Goal: Information Seeking & Learning: Find specific fact

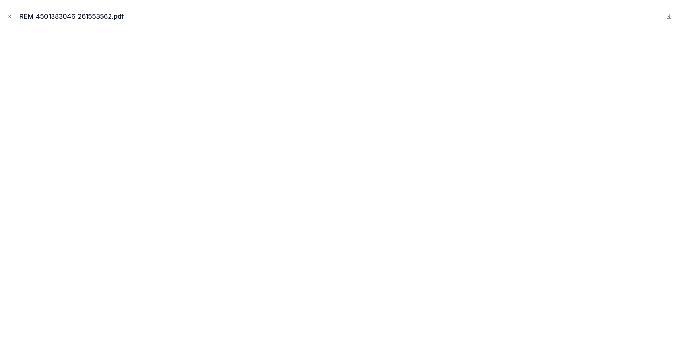
scroll to position [251, 0]
click at [11, 16] on icon "Close modal" at bounding box center [9, 16] width 5 height 5
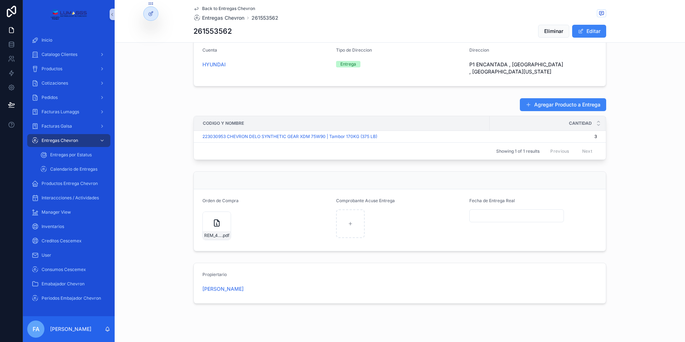
click at [464, 327] on div "Back to Entregas Chevron Entregas Chevron 261553562 261553562 Eliminar Editar S…" at bounding box center [400, 50] width 570 height 603
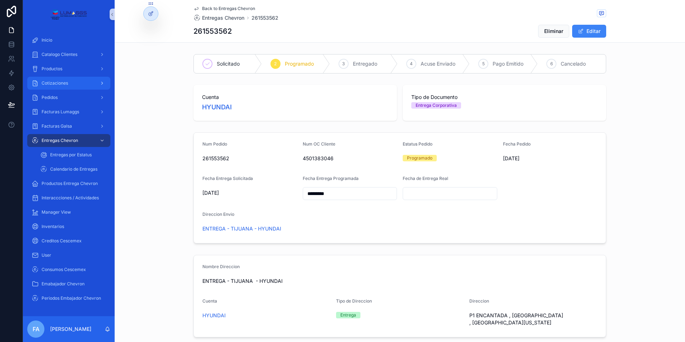
click at [57, 85] on span "Cotizaciones" at bounding box center [55, 83] width 27 height 6
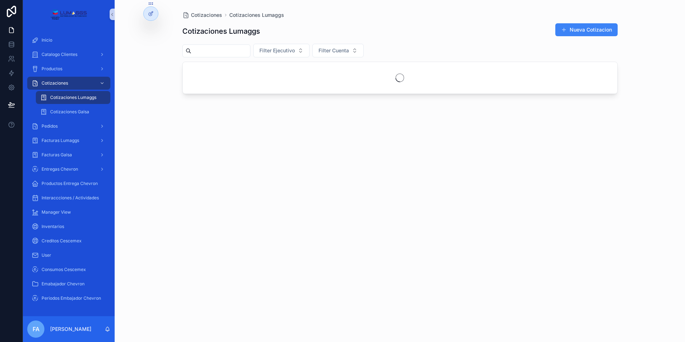
click at [81, 96] on span "Cotizaciones Lumaggs" at bounding box center [73, 98] width 46 height 6
click at [75, 109] on span "Cotizaciones Galsa" at bounding box center [69, 112] width 39 height 6
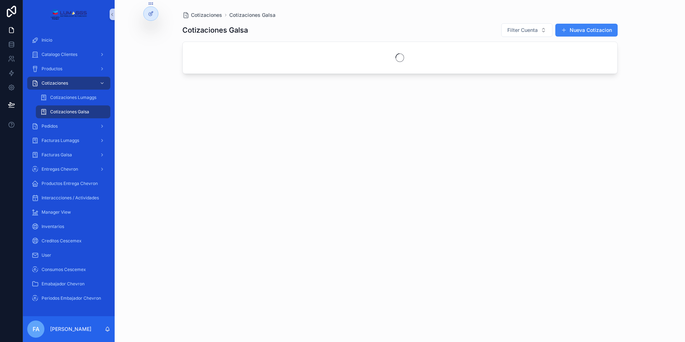
click at [75, 109] on span "Cotizaciones Galsa" at bounding box center [69, 112] width 39 height 6
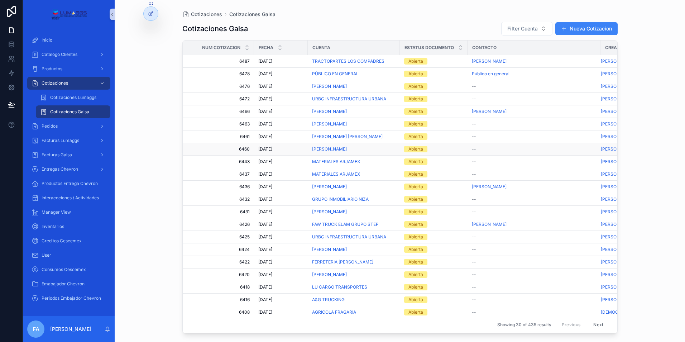
click at [272, 146] on span "[DATE]" at bounding box center [265, 149] width 14 height 6
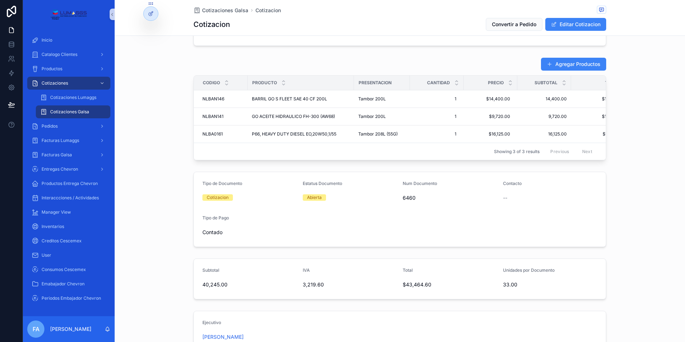
scroll to position [36, 0]
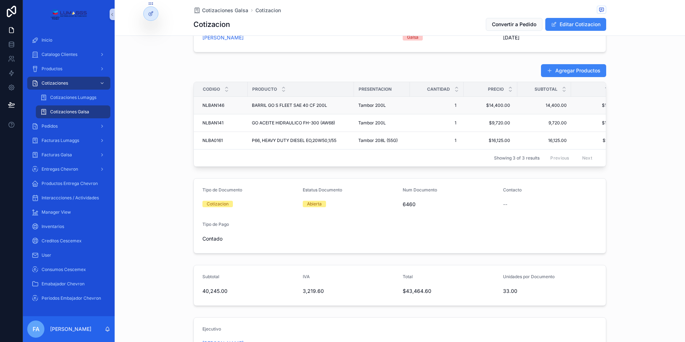
click at [214, 102] on span "NLBAN146" at bounding box center [213, 105] width 22 height 6
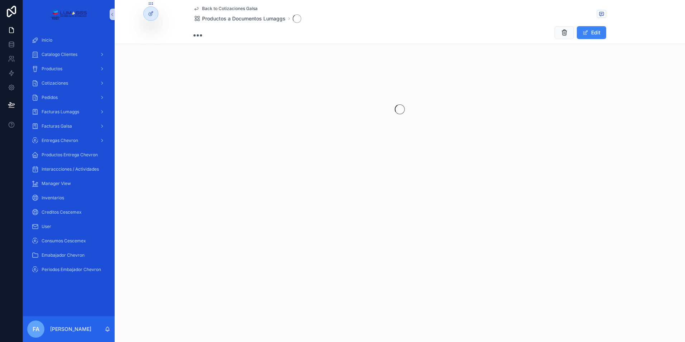
click at [214, 102] on div "scrollable content" at bounding box center [400, 109] width 570 height 113
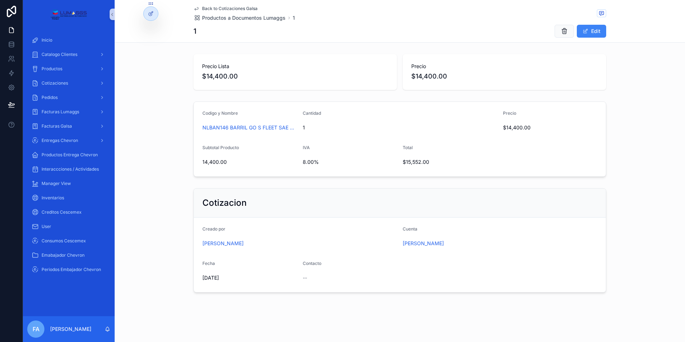
click at [212, 8] on span "Back to Cotizaciones Galsa" at bounding box center [230, 9] width 56 height 6
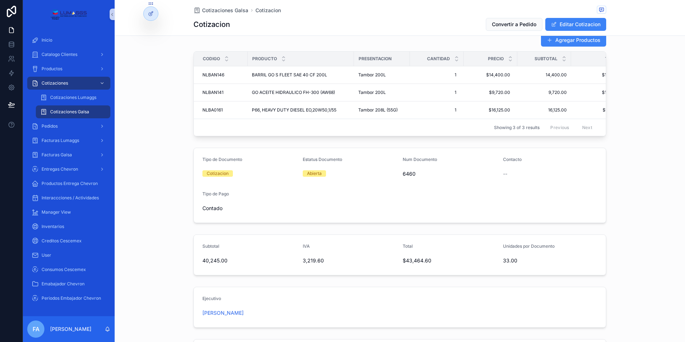
scroll to position [143, 0]
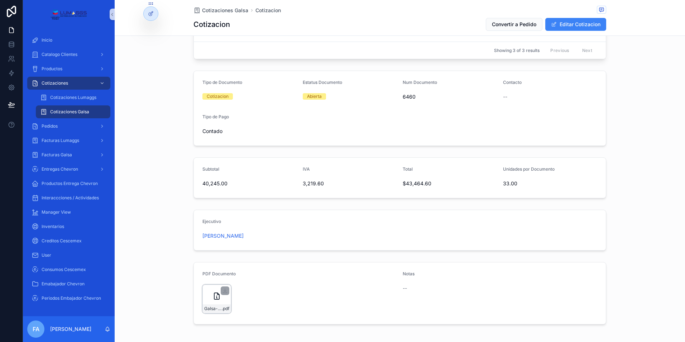
click at [214, 306] on div "Galsa-cotizacion-[PERSON_NAME]--Num-6460 .pdf" at bounding box center [216, 298] width 29 height 29
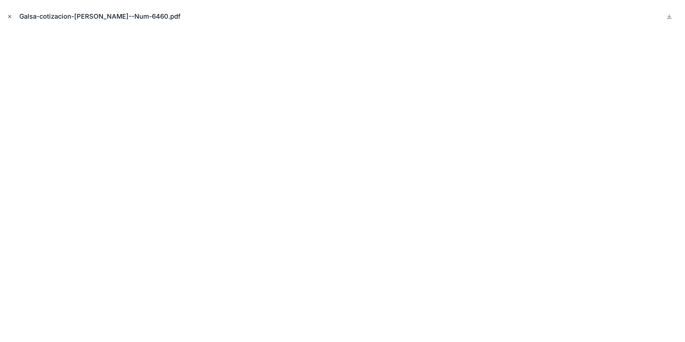
click at [11, 18] on icon "Close modal" at bounding box center [9, 16] width 5 height 5
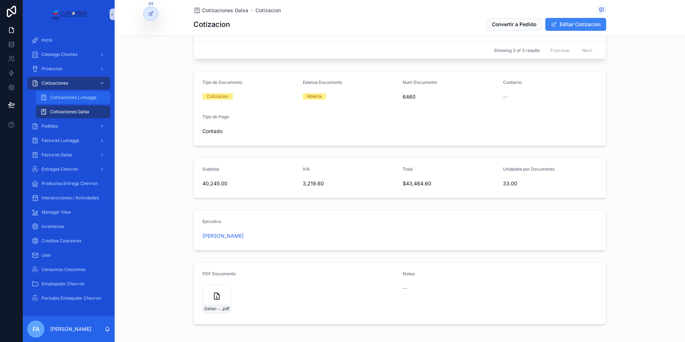
click at [86, 92] on div "Cotizaciones Lumaggs" at bounding box center [73, 97] width 66 height 11
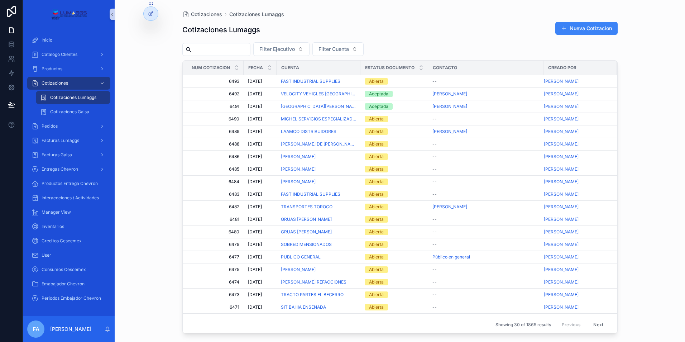
click at [210, 48] on input "scrollable content" at bounding box center [220, 49] width 59 height 10
click at [310, 49] on button "Filter Ejecutivo" at bounding box center [281, 49] width 56 height 14
click at [347, 49] on span "Filter Cuenta" at bounding box center [333, 48] width 30 height 7
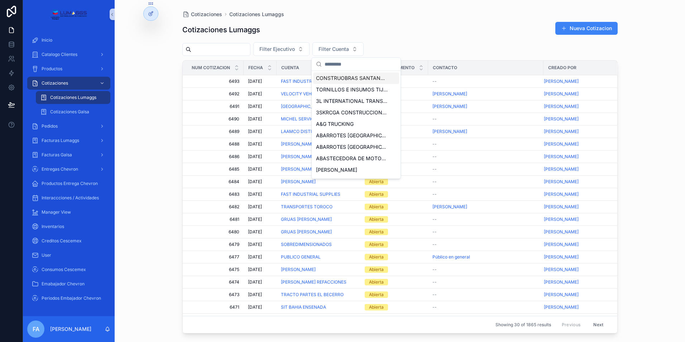
click at [327, 66] on input "scrollable content" at bounding box center [361, 64] width 72 height 13
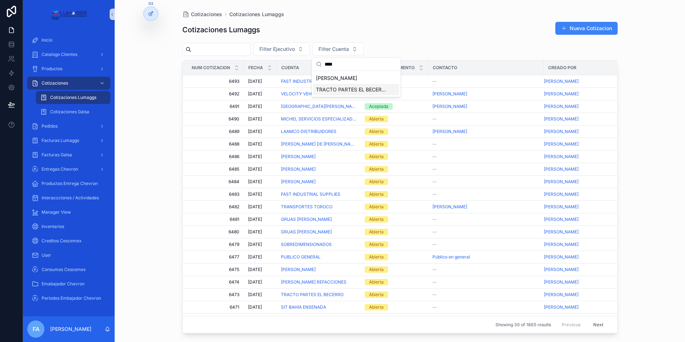
type input "****"
click at [345, 91] on span "TRACTO PARTES EL BECERRO" at bounding box center [352, 89] width 72 height 7
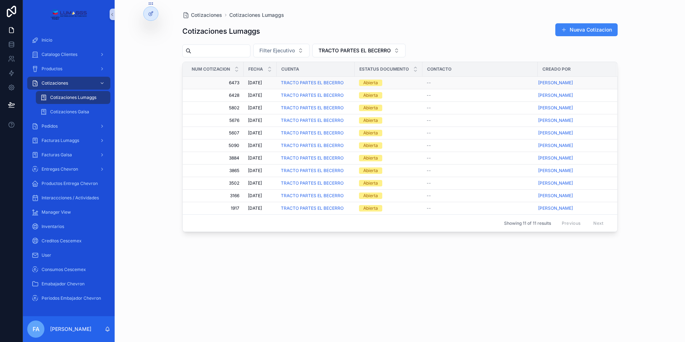
click at [234, 80] on td "6473 6473" at bounding box center [213, 83] width 61 height 13
click at [256, 81] on span "[DATE]" at bounding box center [255, 83] width 14 height 6
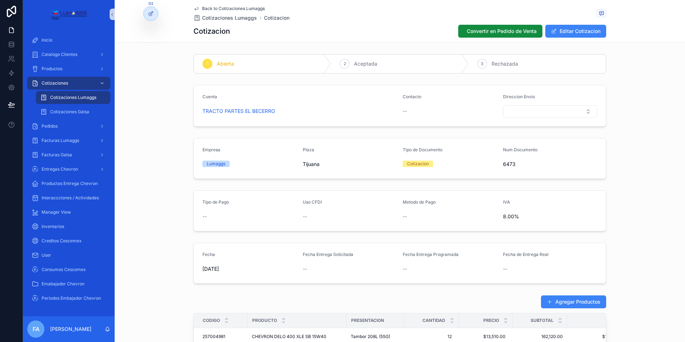
scroll to position [179, 0]
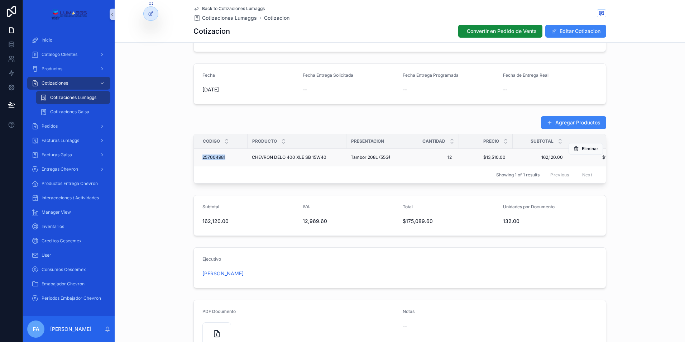
drag, startPoint x: 223, startPoint y: 162, endPoint x: 197, endPoint y: 162, distance: 26.2
click at [197, 162] on td "257004981 257004981" at bounding box center [221, 158] width 54 height 18
copy span "257004981"
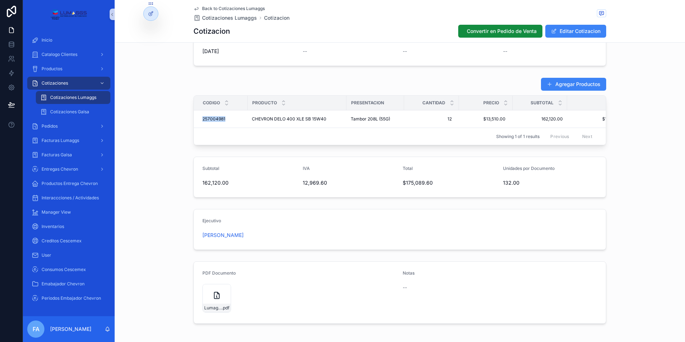
scroll to position [253, 0]
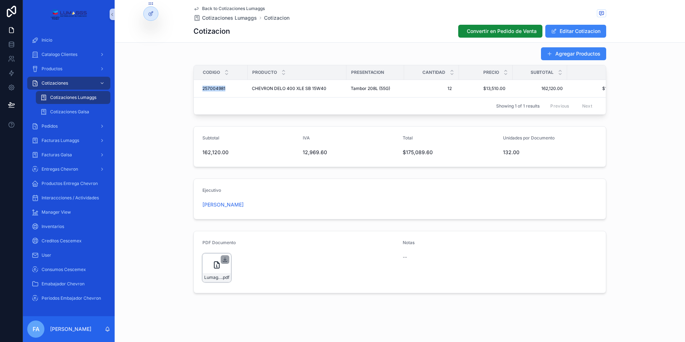
click at [222, 258] on icon "scrollable content" at bounding box center [225, 259] width 6 height 6
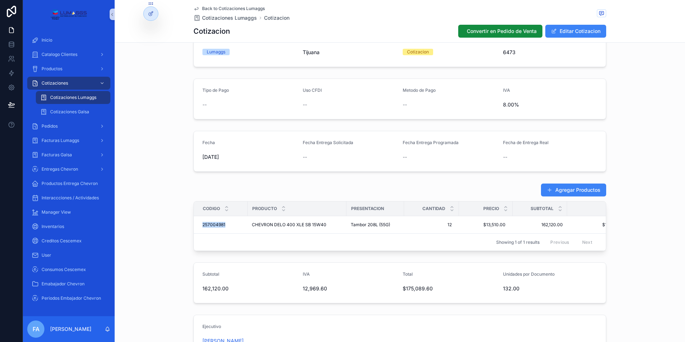
scroll to position [110, 0]
